Goal: Task Accomplishment & Management: Manage account settings

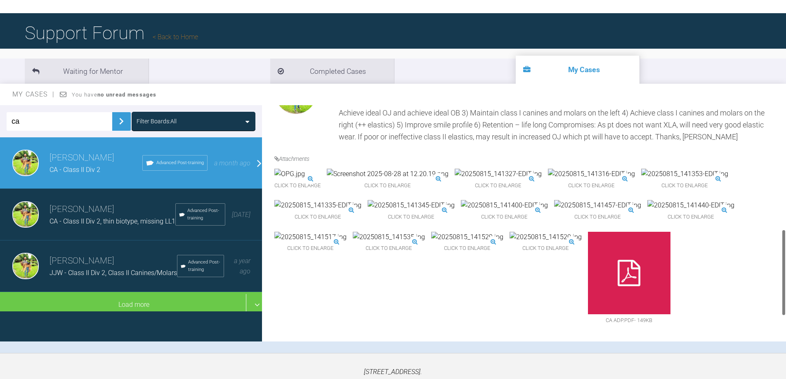
scroll to position [325, 0]
click at [580, 169] on img at bounding box center [591, 174] width 87 height 11
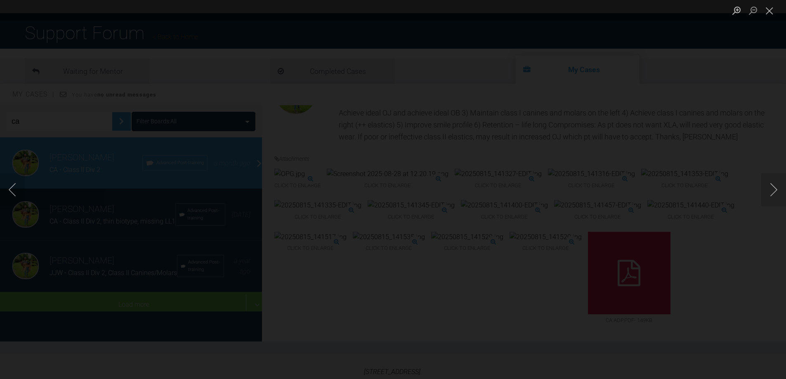
click at [393, 190] on img "Lightbox" at bounding box center [393, 190] width 0 height 0
click at [661, 131] on div "Lightbox" at bounding box center [393, 189] width 786 height 379
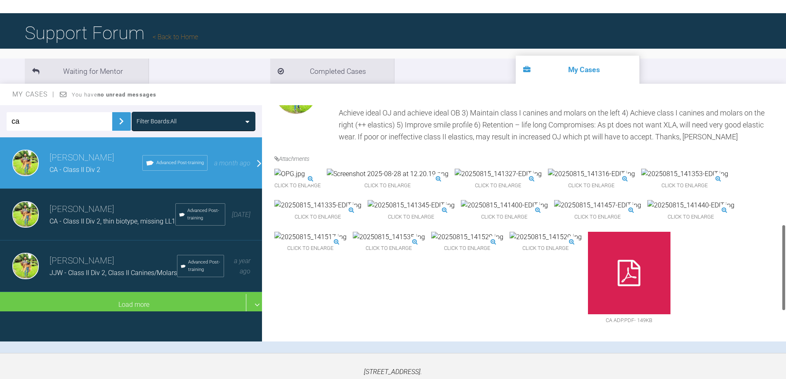
click at [664, 169] on img at bounding box center [684, 174] width 87 height 11
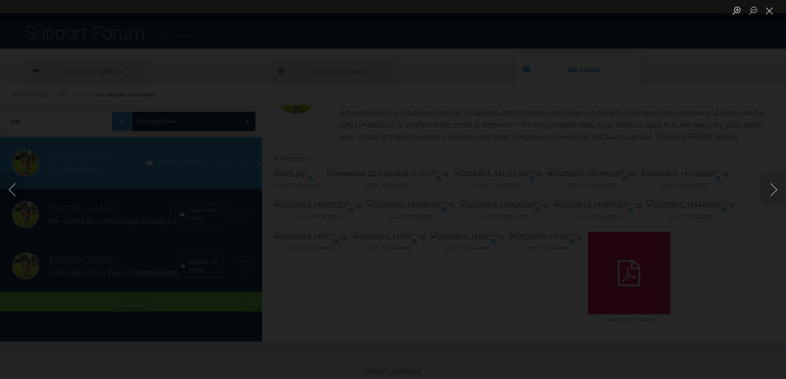
click at [694, 159] on div "Lightbox" at bounding box center [393, 189] width 786 height 379
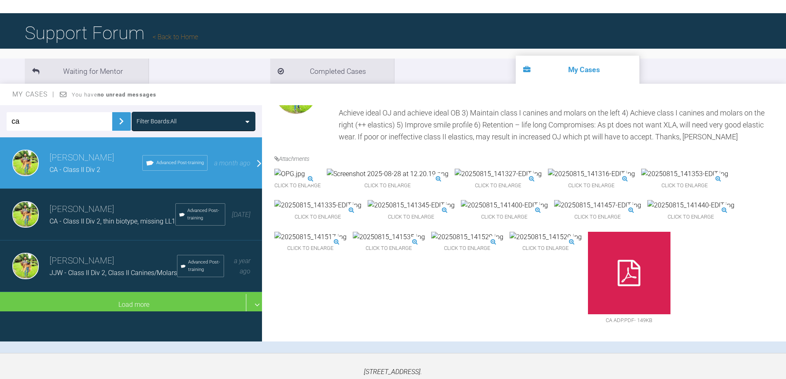
click at [491, 169] on img at bounding box center [498, 174] width 87 height 11
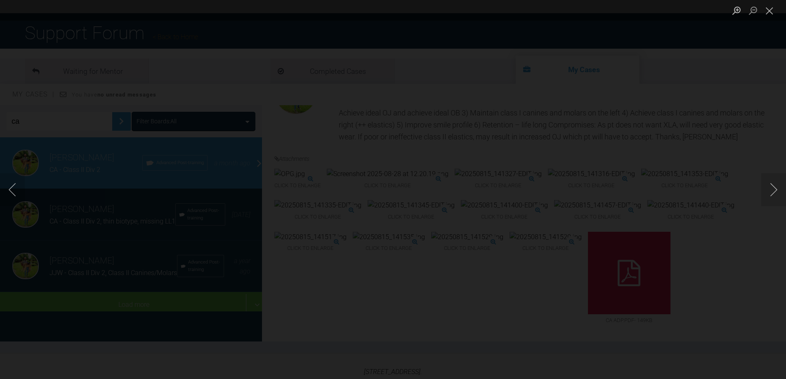
click at [665, 120] on div "Lightbox" at bounding box center [393, 189] width 786 height 379
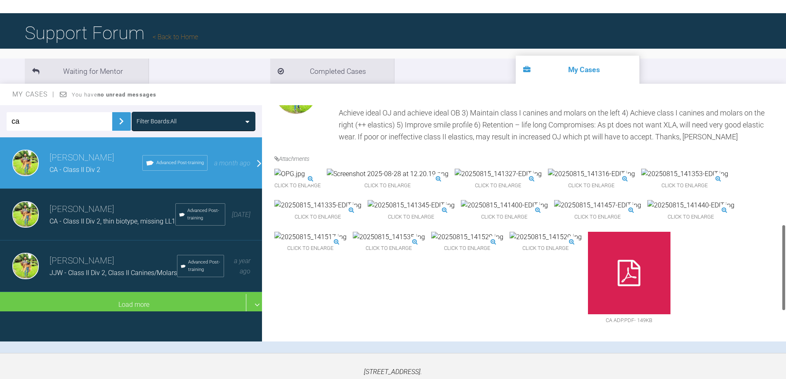
click at [664, 169] on img at bounding box center [684, 174] width 87 height 11
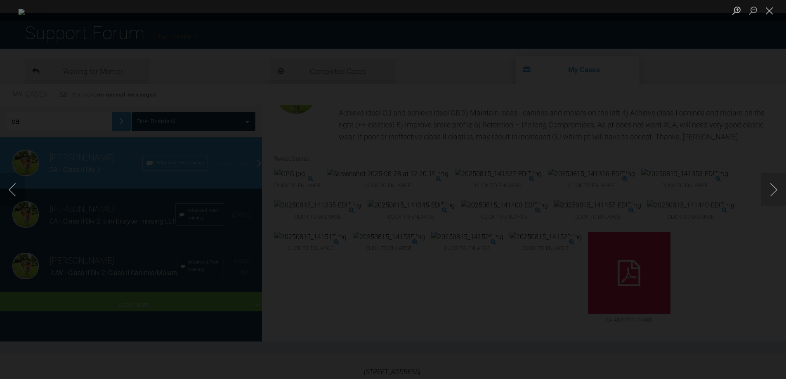
click at [700, 160] on div "Lightbox" at bounding box center [393, 189] width 786 height 379
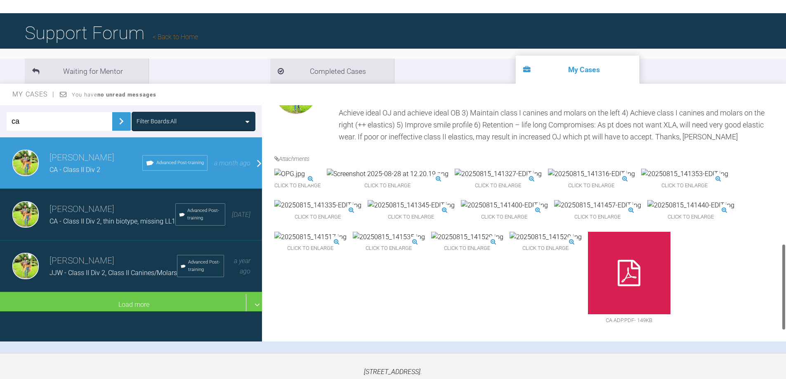
scroll to position [201, 0]
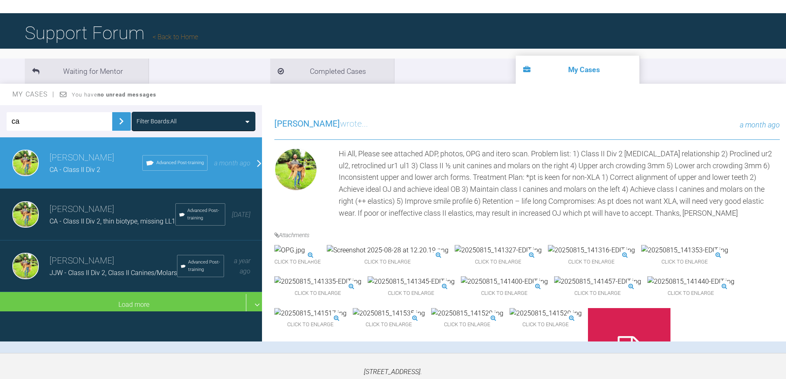
drag, startPoint x: 30, startPoint y: 122, endPoint x: -46, endPoint y: 118, distance: 76.0
click at [0, 118] on html "My Cases Logout Browse all IAS Services Start New Case 911 Logout Support Forum…" at bounding box center [393, 191] width 786 height 465
click at [132, 268] on h3 "[PERSON_NAME]" at bounding box center [113, 261] width 127 height 14
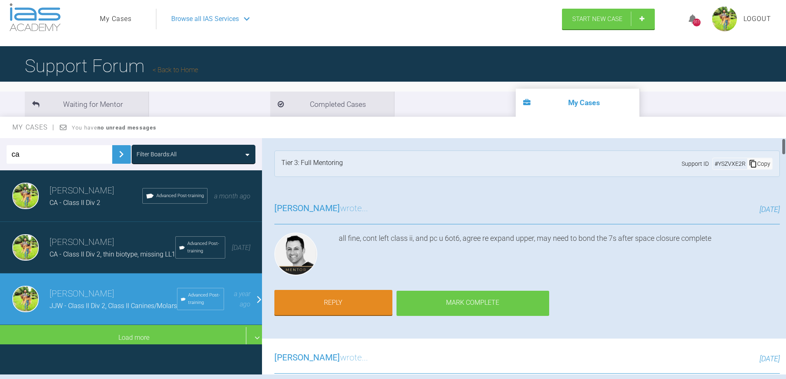
scroll to position [0, 0]
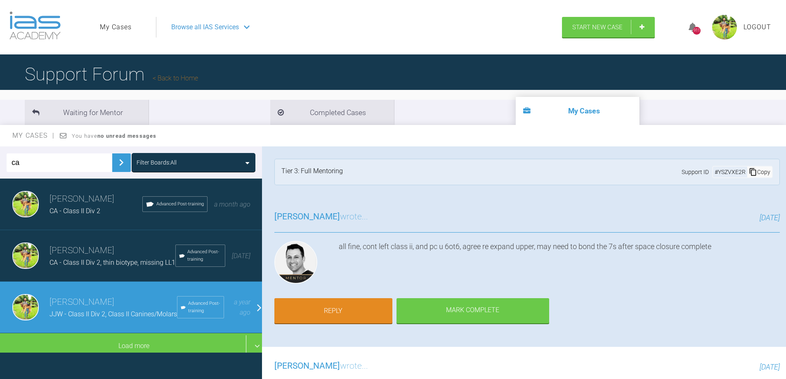
click at [117, 27] on link "My Cases" at bounding box center [116, 27] width 32 height 11
click at [34, 174] on div "ca Filter Boards: All" at bounding box center [131, 162] width 262 height 32
click at [32, 169] on input "ca" at bounding box center [60, 162] width 106 height 19
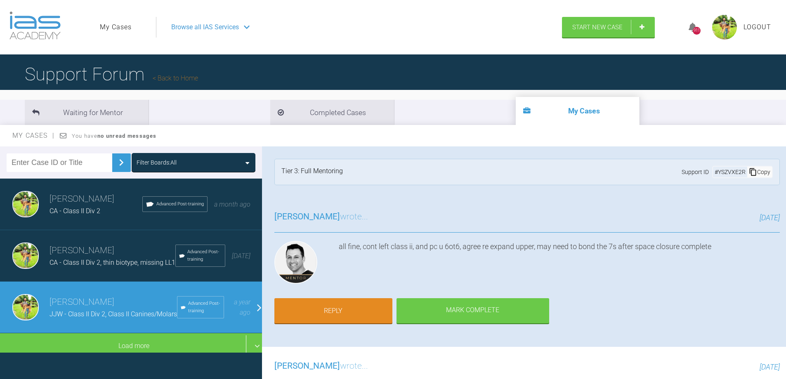
click at [112, 166] on button at bounding box center [121, 162] width 19 height 19
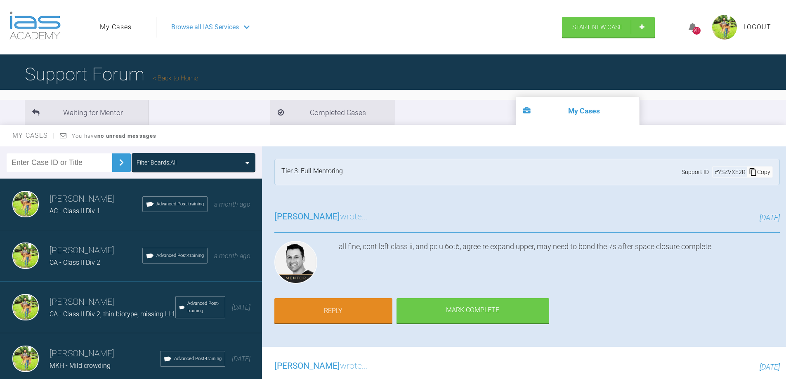
click at [81, 307] on h3 "[PERSON_NAME]" at bounding box center [113, 302] width 126 height 14
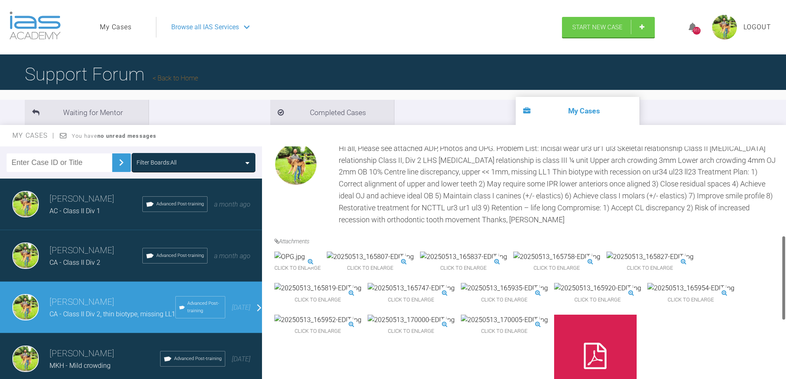
scroll to position [413, 0]
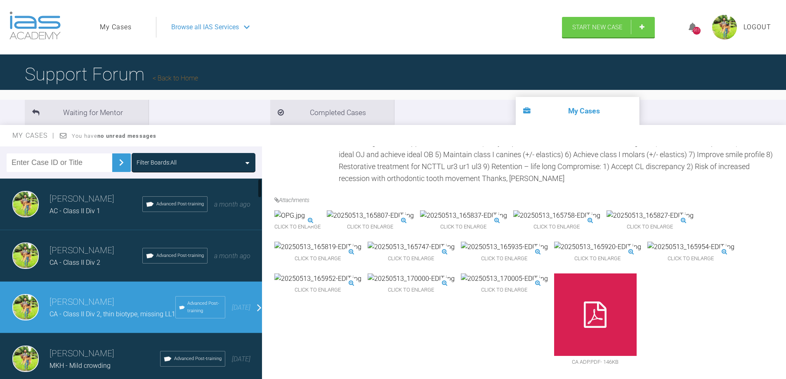
click at [86, 252] on h3 "[PERSON_NAME]" at bounding box center [96, 251] width 93 height 14
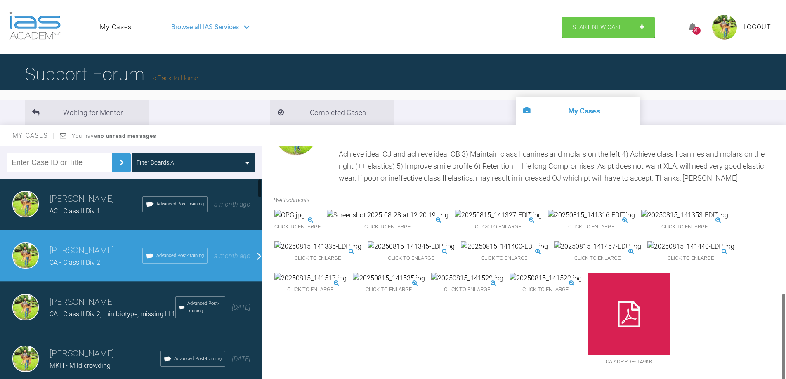
scroll to position [407, 0]
click at [98, 210] on span "AC - Class II Div 1" at bounding box center [75, 211] width 51 height 8
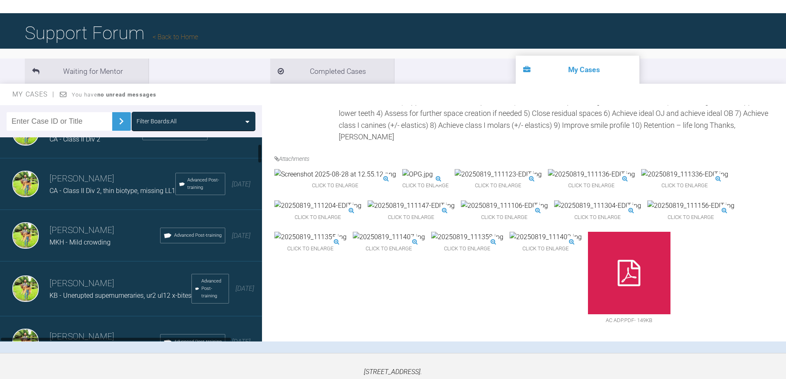
scroll to position [83, 0]
click at [106, 246] on span "MKH - Mild crowding" at bounding box center [80, 242] width 61 height 8
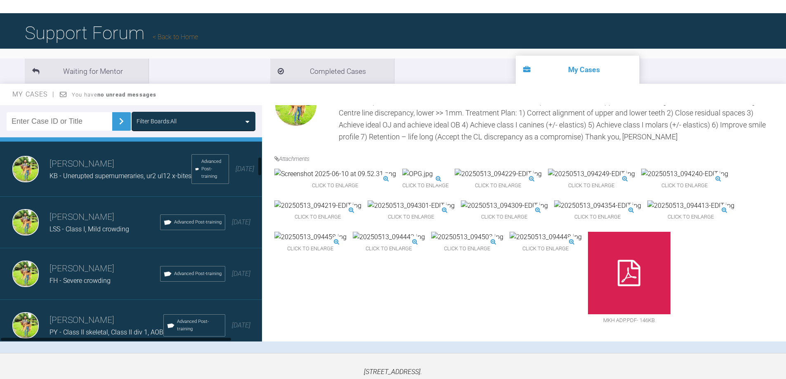
scroll to position [206, 0]
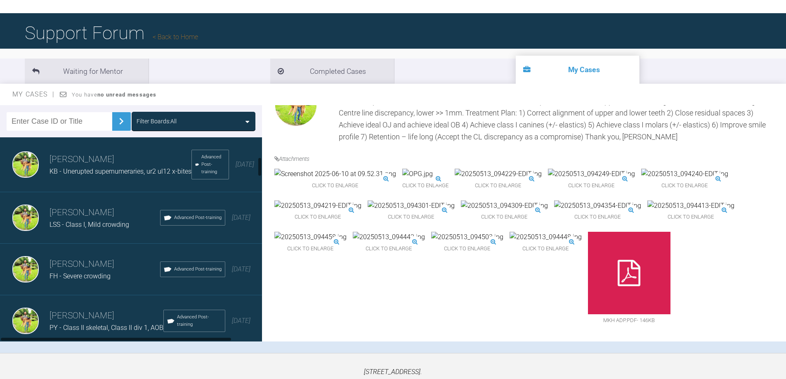
click at [98, 175] on span "KB - Unerupted supernumeraries, ur2 ul12 x-bites" at bounding box center [121, 172] width 142 height 8
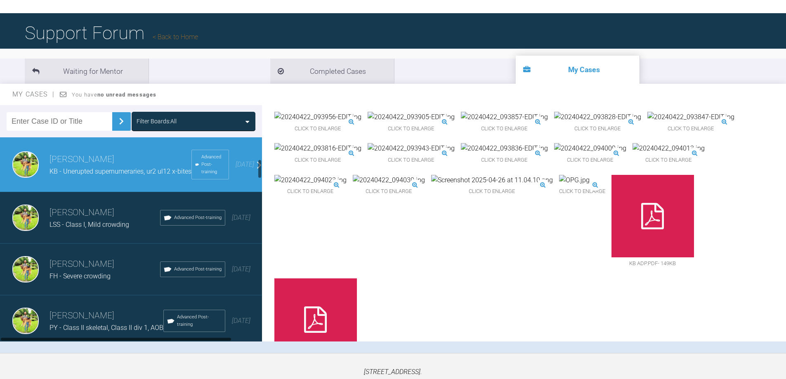
scroll to position [248, 0]
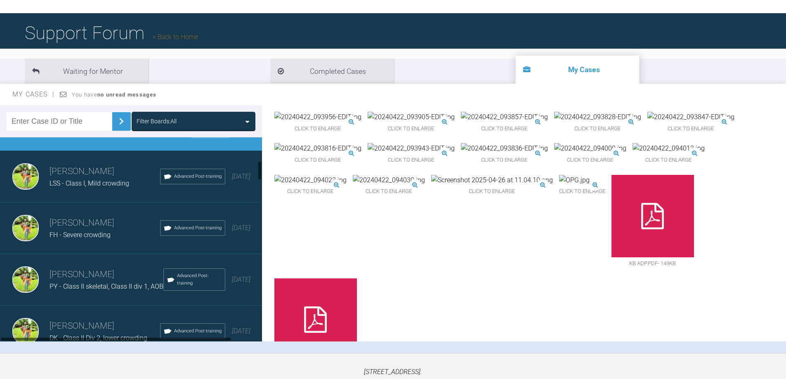
click at [88, 199] on div "[PERSON_NAME] LSS - Class I, Mild crowding Advanced Post-training [DATE]" at bounding box center [134, 177] width 268 height 52
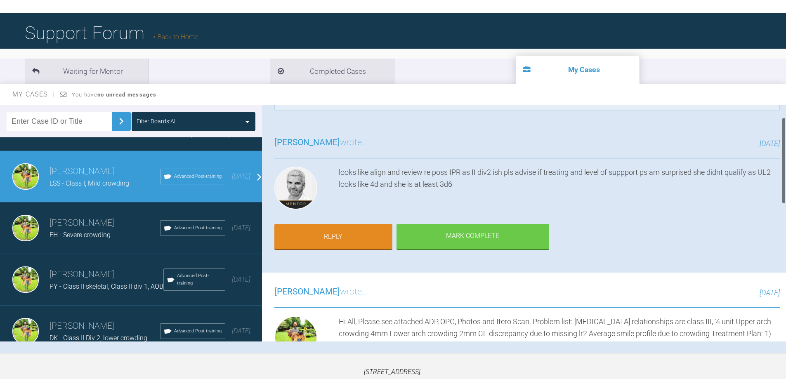
scroll to position [0, 0]
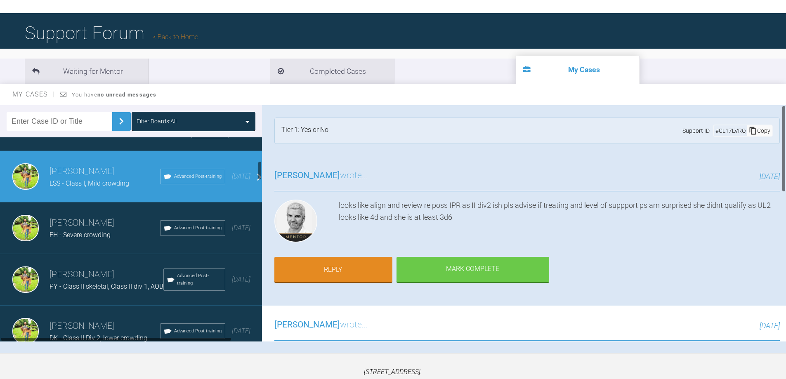
click at [87, 241] on div "FH - Severe crowding" at bounding box center [105, 235] width 111 height 11
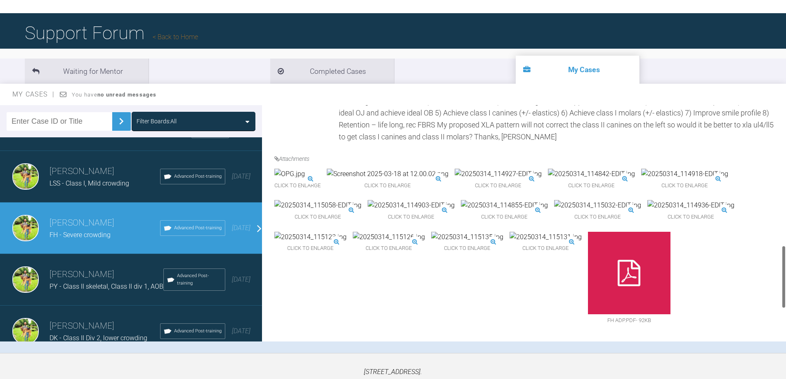
scroll to position [536, 0]
